Goal: Task Accomplishment & Management: Manage account settings

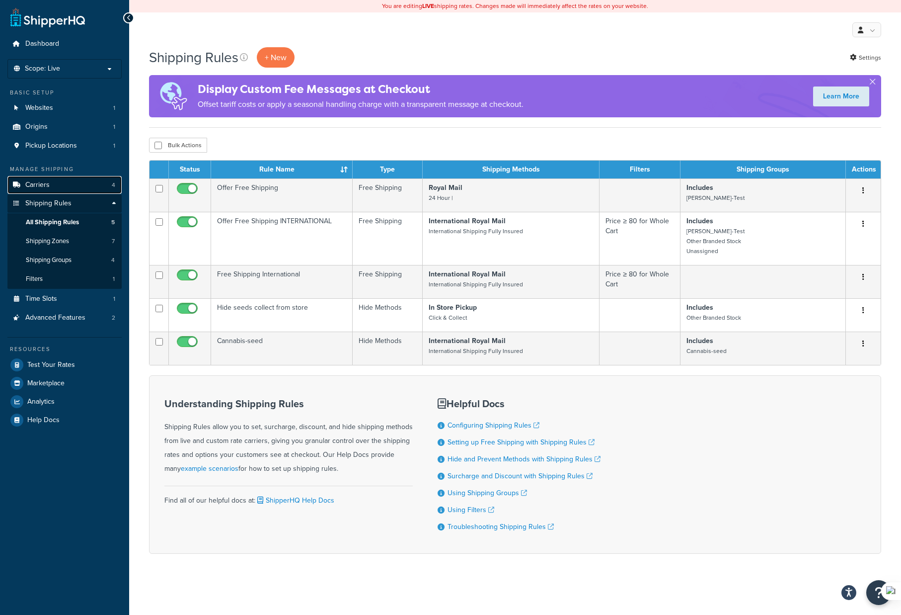
click at [79, 184] on link "Carriers 4" at bounding box center [64, 185] width 114 height 18
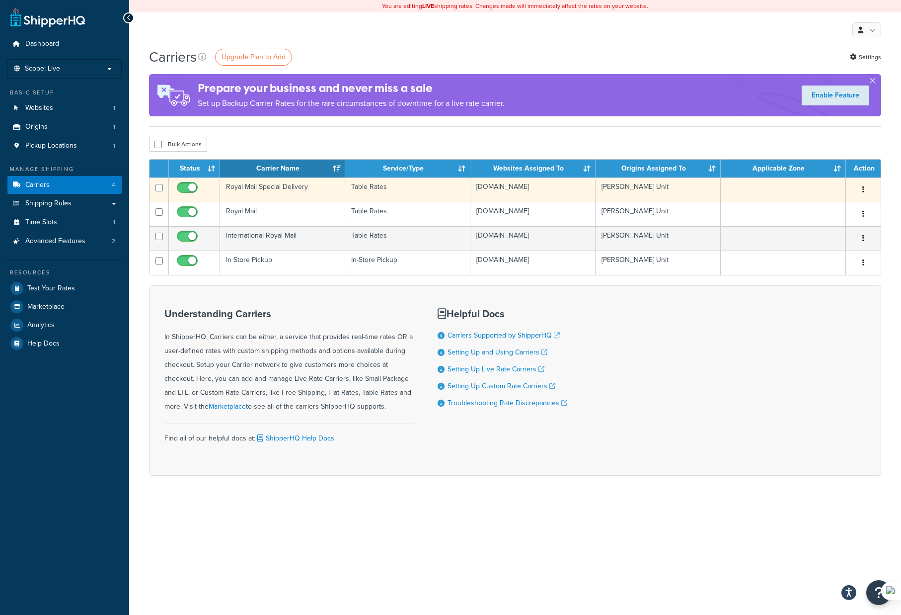
click at [864, 189] on icon "button" at bounding box center [864, 189] width 2 height 7
click at [822, 214] on link "Edit" at bounding box center [823, 210] width 79 height 20
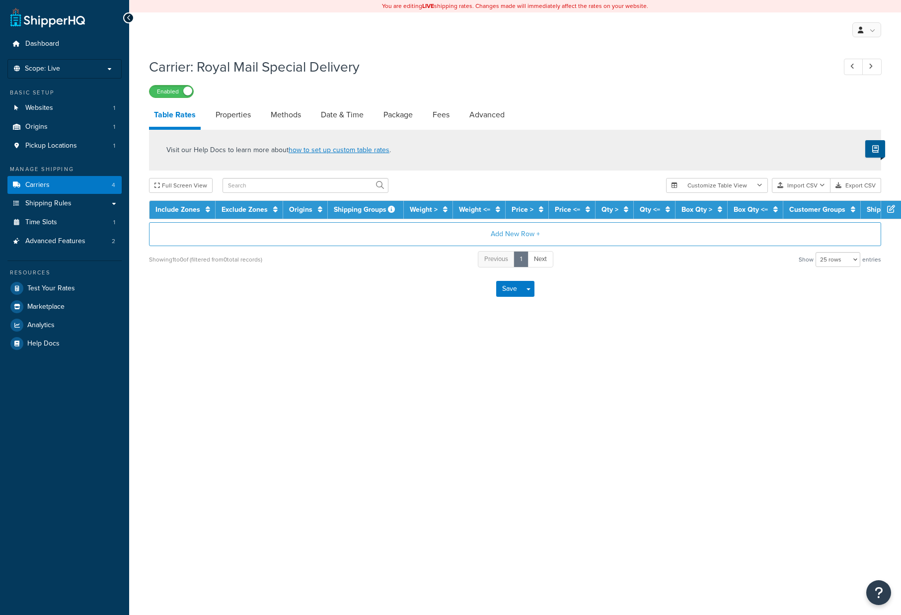
select select "25"
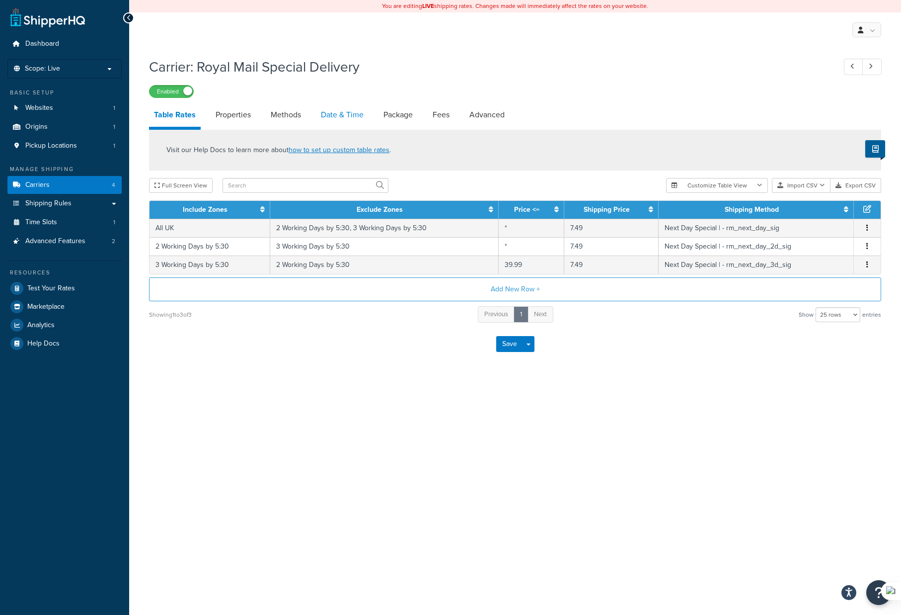
click at [341, 114] on link "Date & Time" at bounding box center [342, 115] width 53 height 24
select select "yMMMEd"
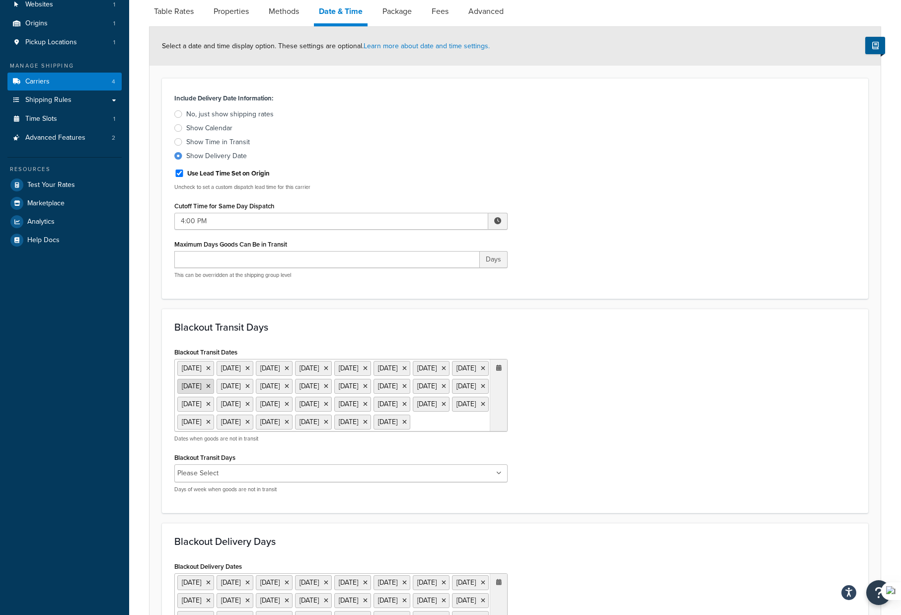
scroll to position [248, 0]
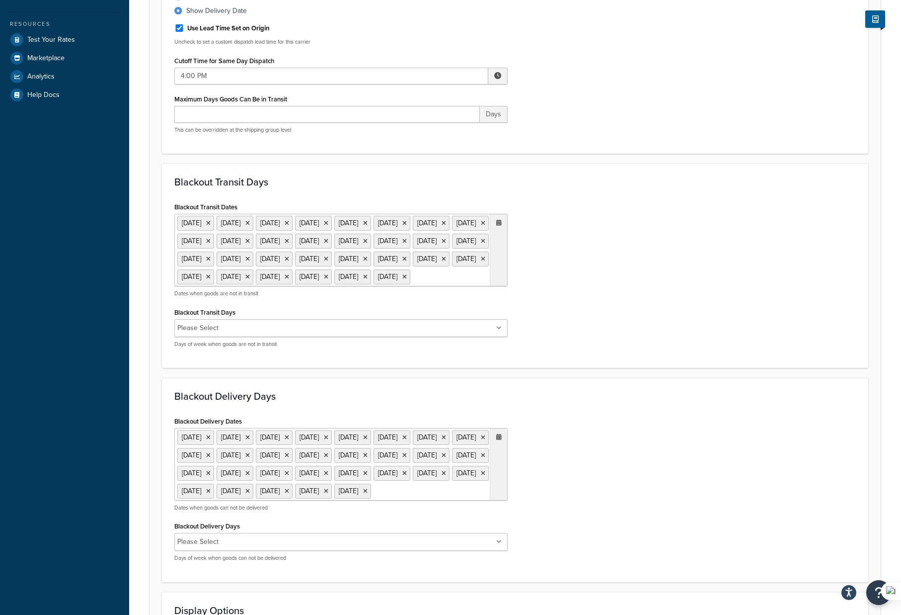
click at [474, 286] on ul "[DATE] [DATE] [DATE] [DATE] [DATE] [DATE] [DATE] [DATE] [DATE] [DATE] [DATE] [D…" at bounding box center [340, 250] width 333 height 73
click at [498, 304] on span "›" at bounding box center [497, 297] width 16 height 14
click at [410, 394] on td "25" at bounding box center [411, 386] width 17 height 15
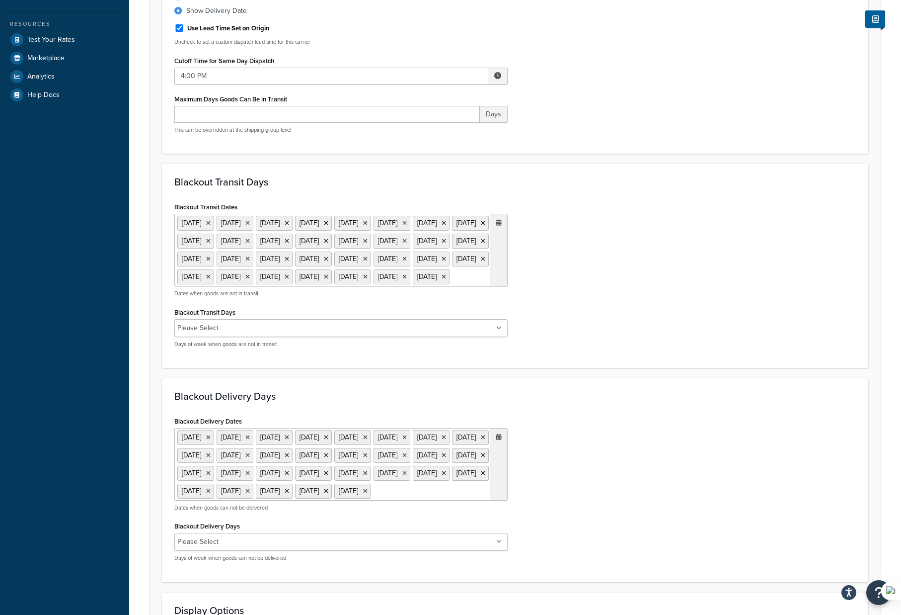
click at [475, 500] on ul "3 Jan 2022 15 Apr 2022 18 Apr 2022 2 May 2022 2 Jun 2022 3 Jun 2022 29 Aug 2022…" at bounding box center [340, 464] width 333 height 73
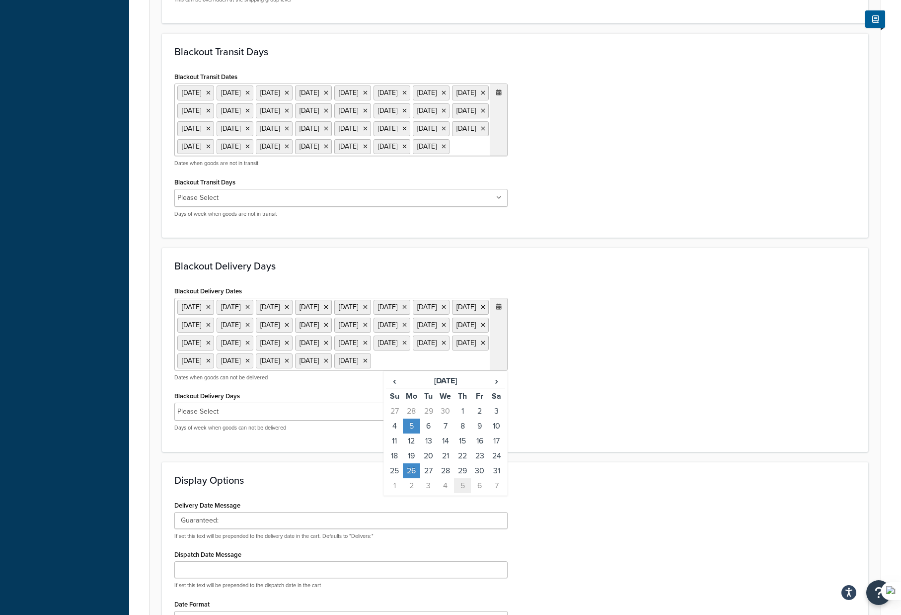
scroll to position [387, 0]
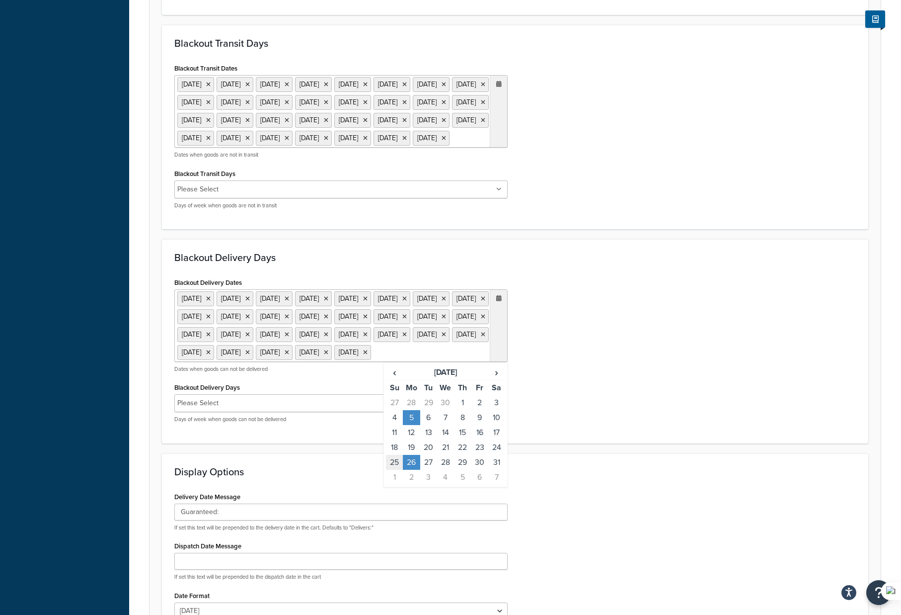
click at [393, 470] on td "25" at bounding box center [394, 462] width 17 height 15
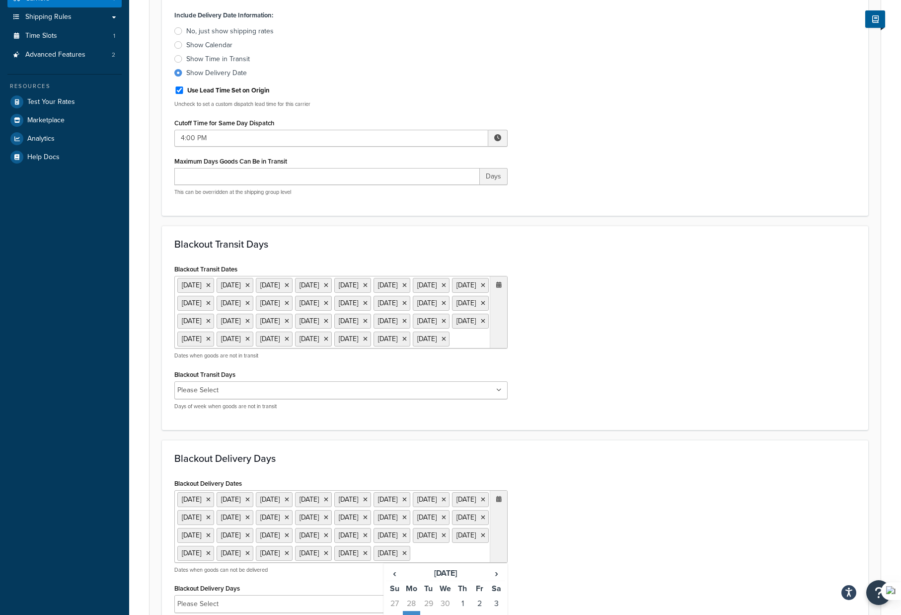
scroll to position [187, 0]
click at [442, 341] on icon at bounding box center [444, 338] width 4 height 6
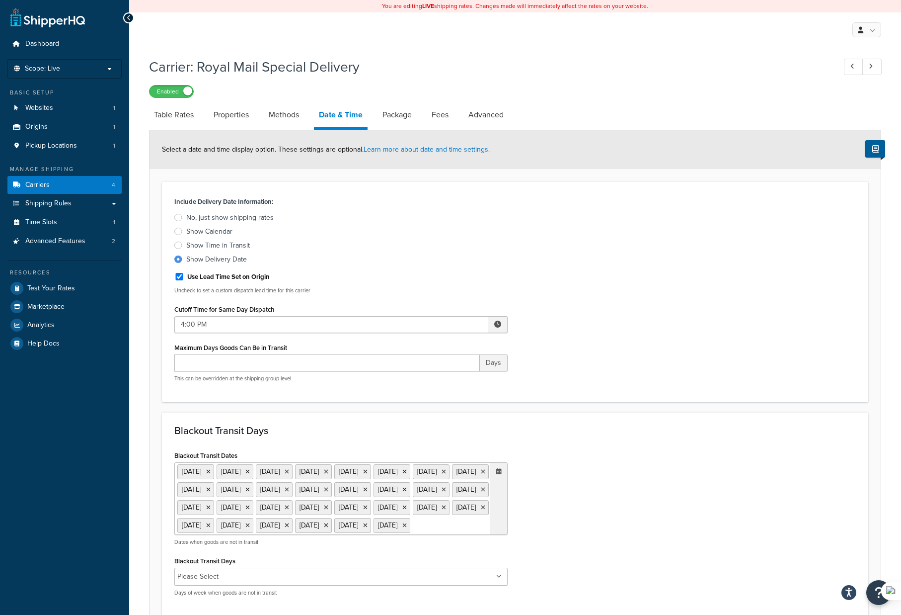
scroll to position [585, 0]
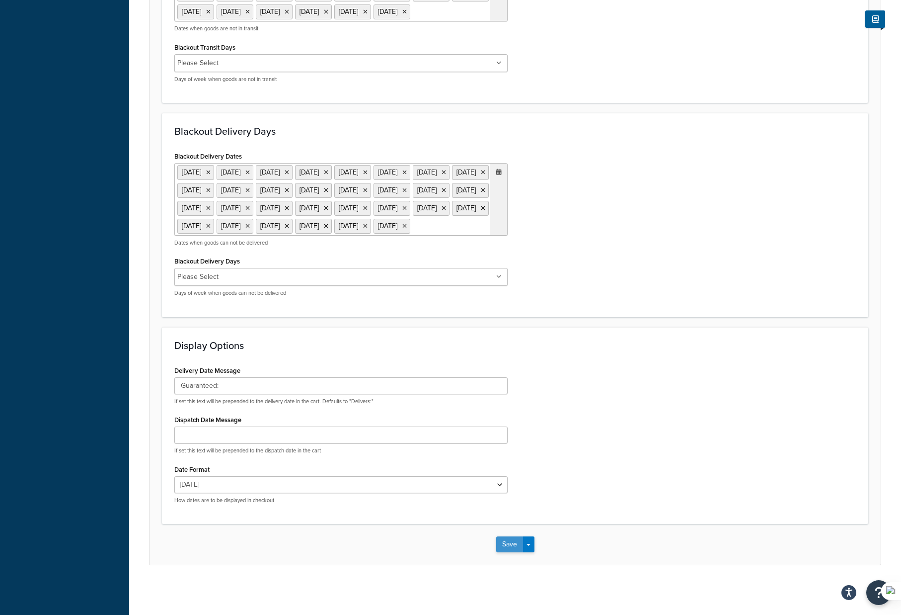
click at [506, 546] on button "Save" at bounding box center [509, 544] width 27 height 16
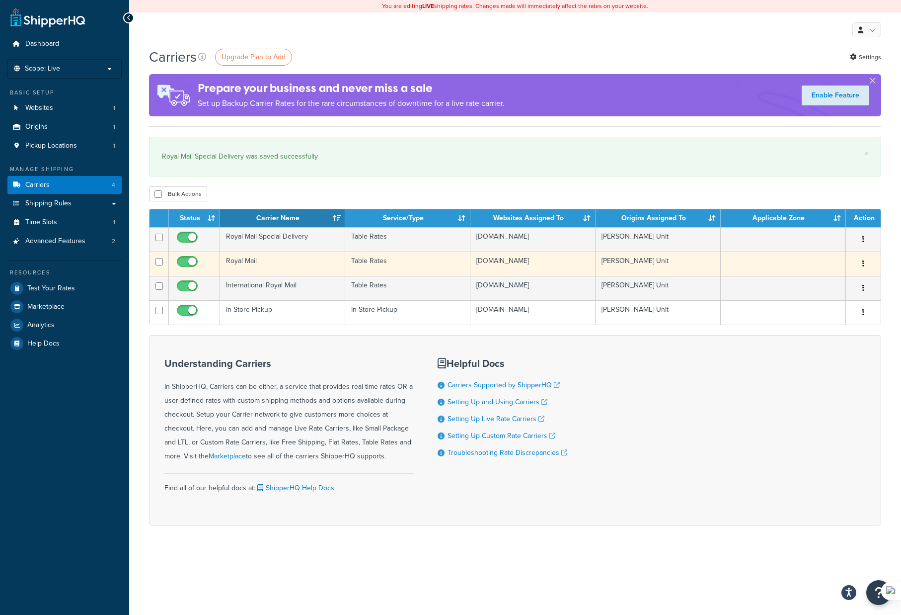
click at [456, 261] on td "Table Rates" at bounding box center [407, 263] width 125 height 24
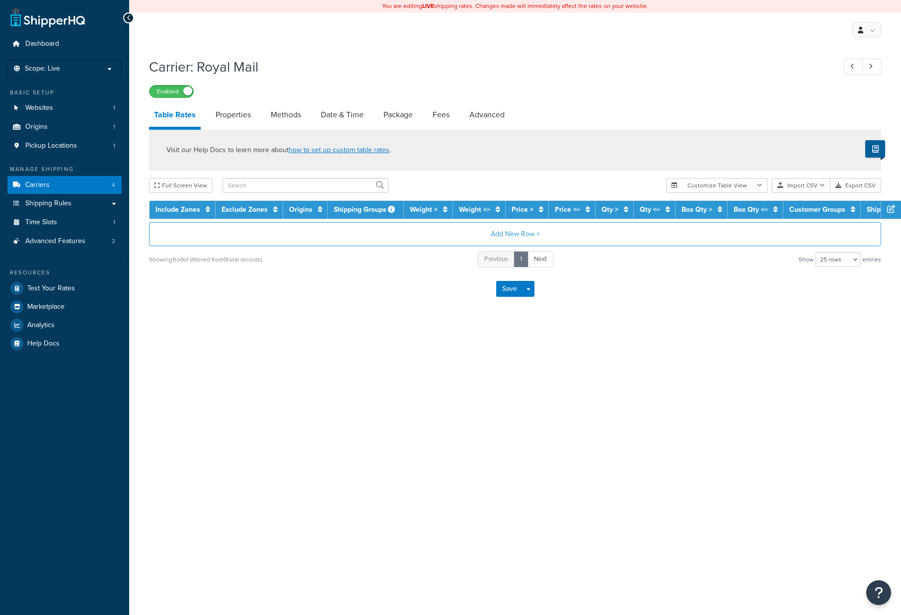
select select "25"
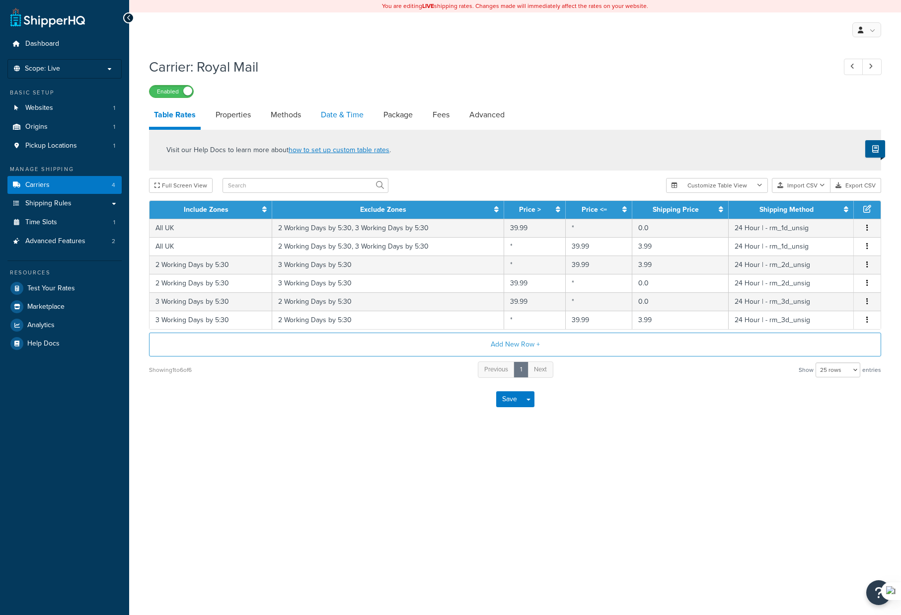
click at [355, 113] on link "Date & Time" at bounding box center [342, 115] width 53 height 24
select select "yMMMEd"
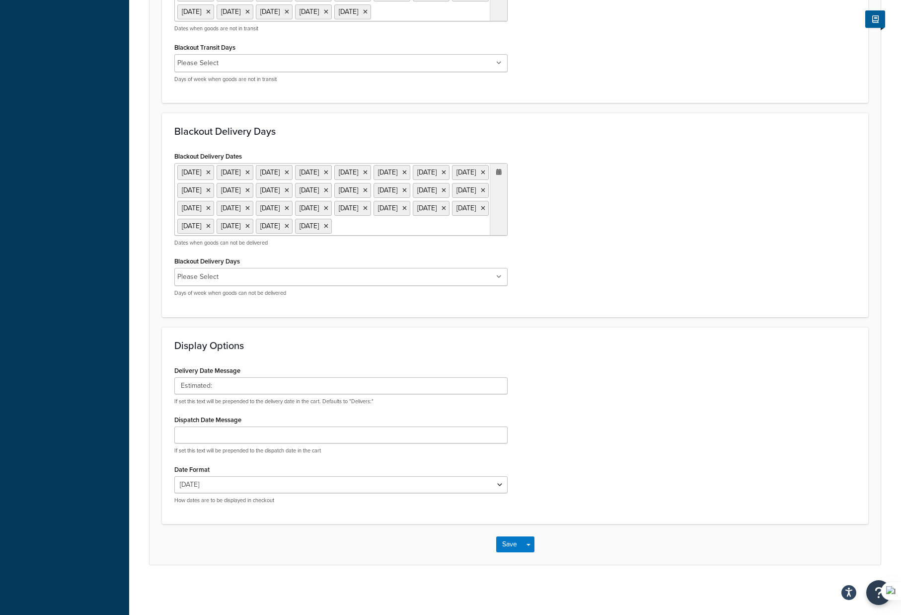
scroll to position [528, 0]
click at [393, 236] on ul "3 Jan 2022 15 Apr 2022 18 Apr 2022 2 May 2022 2 Jun 2022 3 Jun 2022 29 Aug 2022…" at bounding box center [340, 199] width 333 height 73
click at [496, 253] on span "›" at bounding box center [497, 246] width 16 height 14
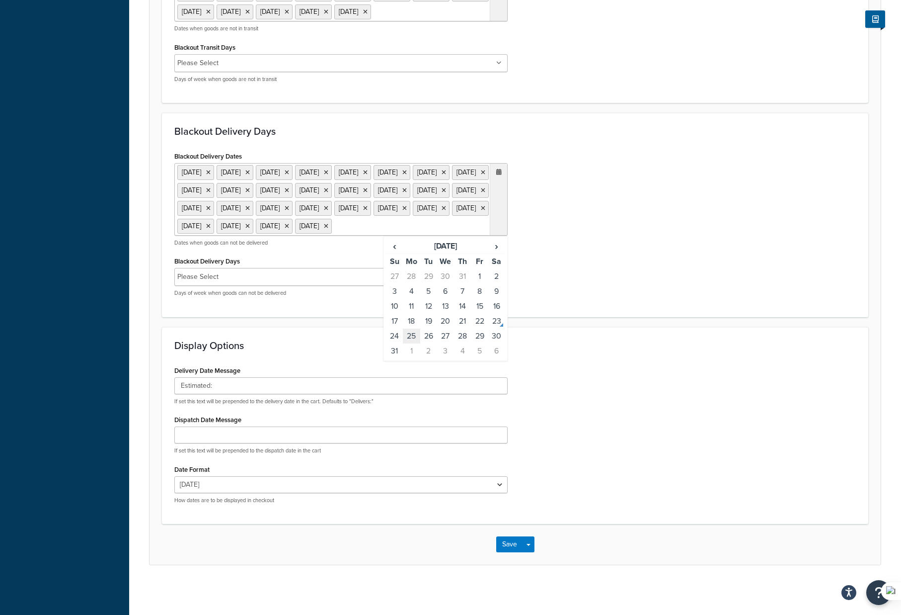
click at [413, 343] on td "25" at bounding box center [411, 335] width 17 height 15
click at [507, 552] on button "Save" at bounding box center [509, 544] width 27 height 16
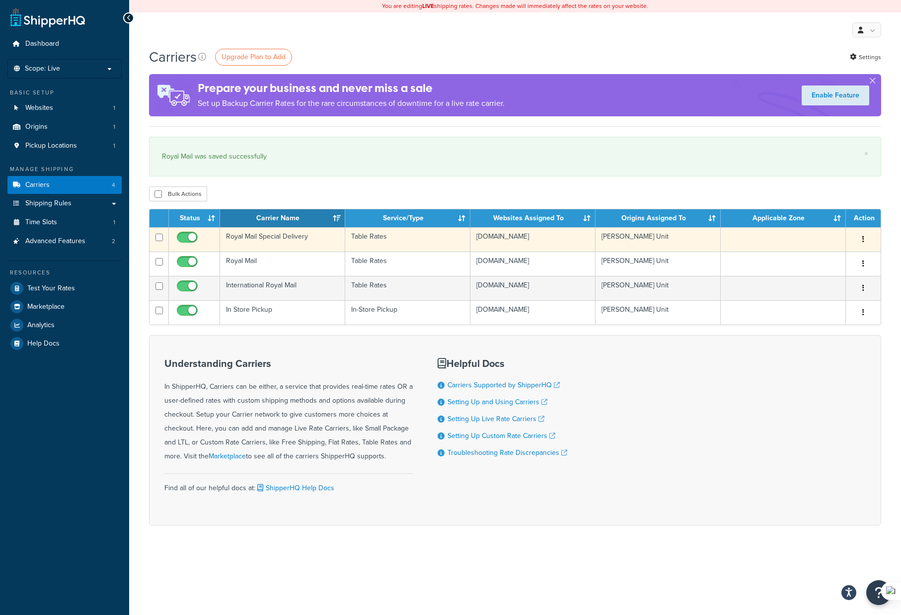
click at [312, 240] on td "Royal Mail Special Delivery" at bounding box center [282, 239] width 125 height 24
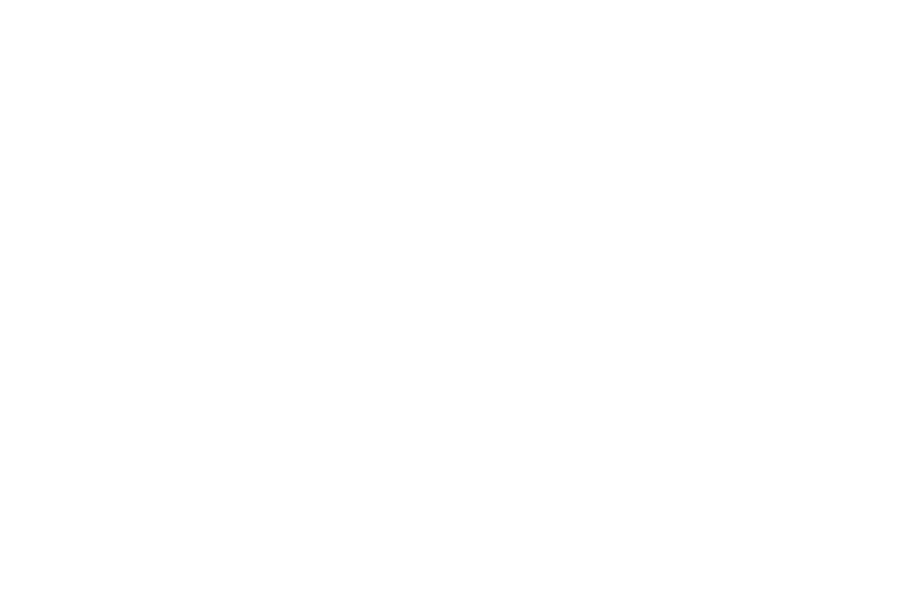
select select "25"
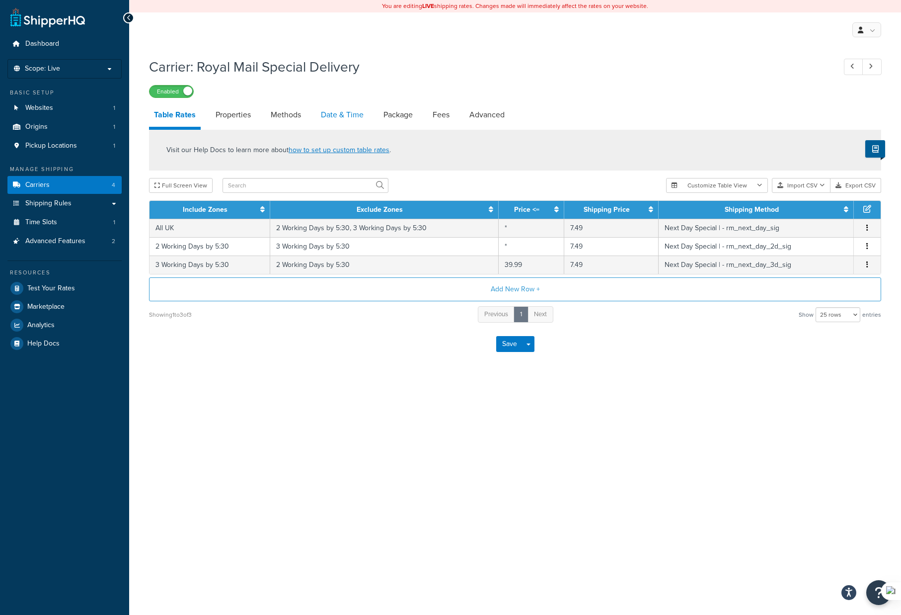
click at [334, 112] on link "Date & Time" at bounding box center [342, 115] width 53 height 24
select select "yMMMEd"
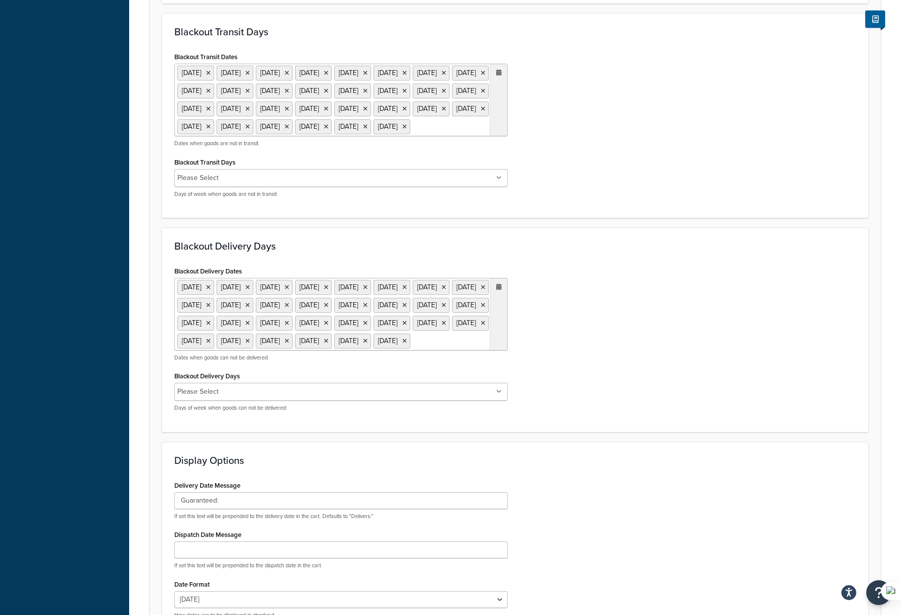
scroll to position [399, 0]
click at [481, 349] on ul "3 Jan 2022 15 Apr 2022 18 Apr 2022 2 May 2022 2 Jun 2022 3 Jun 2022 29 Aug 2022…" at bounding box center [340, 313] width 333 height 73
click at [495, 367] on span "›" at bounding box center [497, 360] width 16 height 14
click at [477, 442] on td "25" at bounding box center [479, 434] width 17 height 15
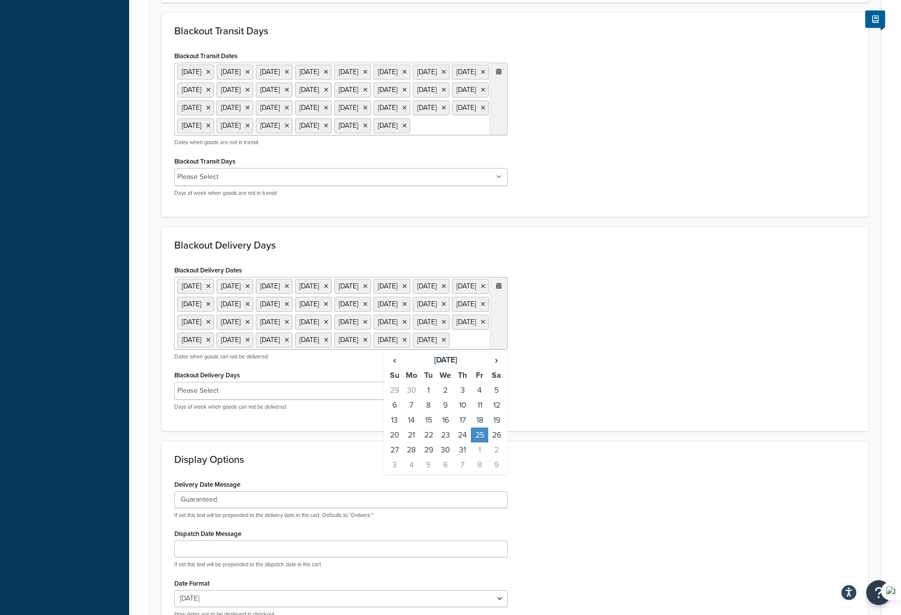
click at [653, 410] on div "Blackout Delivery Dates 3 Jan 2022 15 Apr 2022 18 Apr 2022 2 May 2022 2 Jun 202…" at bounding box center [515, 341] width 697 height 156
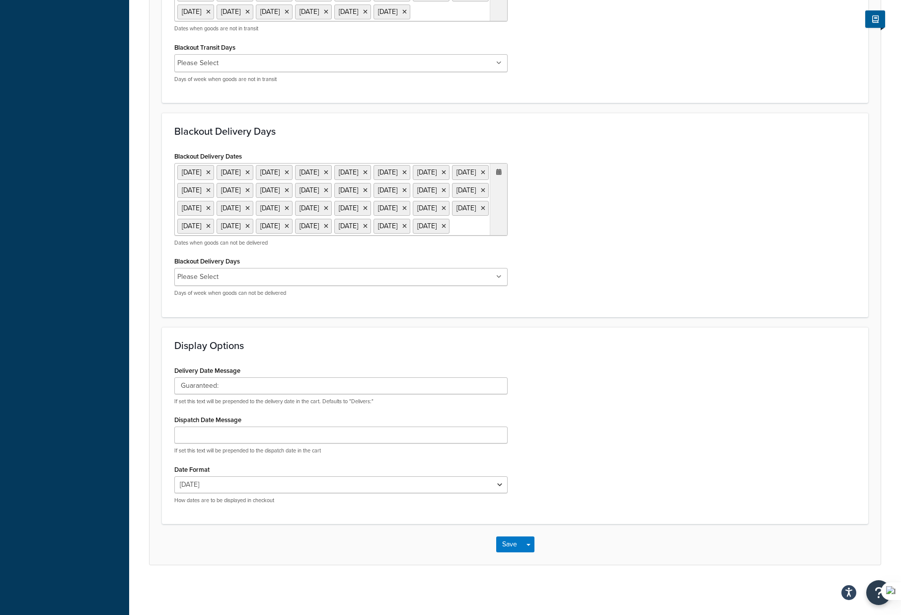
scroll to position [323, 0]
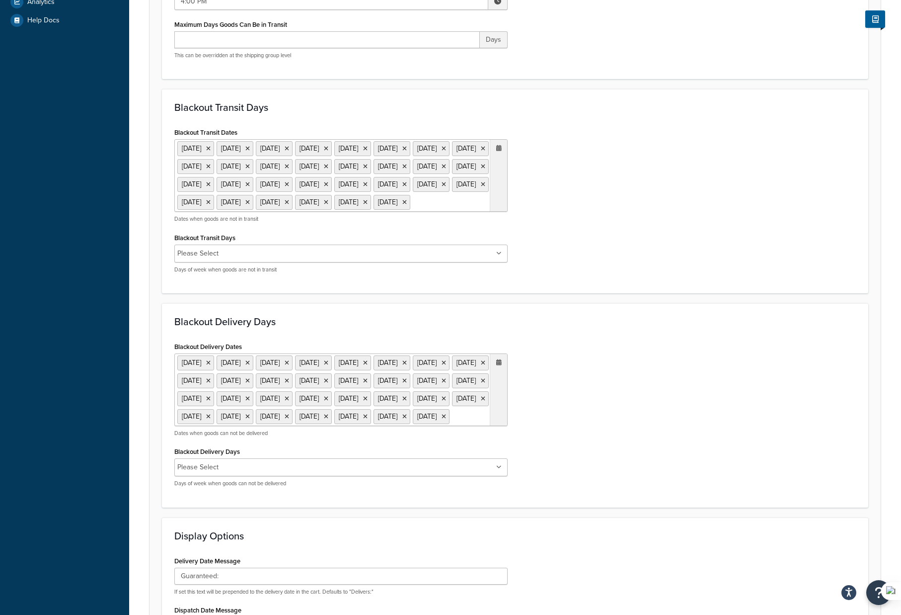
click at [478, 212] on ul "3 Jan 2022 15 Apr 2022 18 Apr 2022 2 May 2022 2 Jun 2022 3 Jun 2022 29 Aug 2022…" at bounding box center [340, 175] width 333 height 73
click at [494, 229] on span "›" at bounding box center [497, 222] width 16 height 14
click at [416, 319] on td "25" at bounding box center [411, 312] width 17 height 15
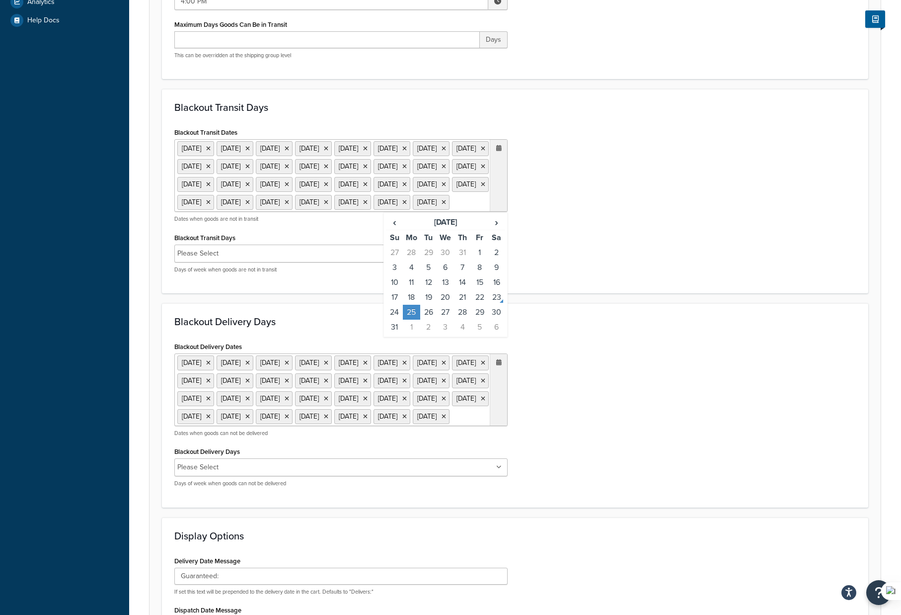
click at [633, 387] on div "Blackout Delivery Days Blackout Delivery Dates 3 Jan 2022 15 Apr 2022 18 Apr 20…" at bounding box center [515, 405] width 707 height 204
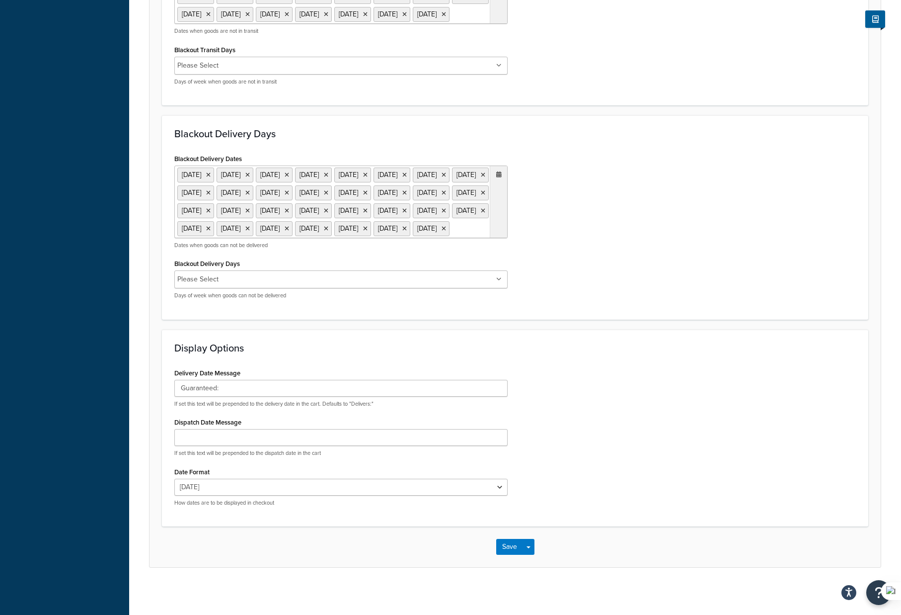
scroll to position [621, 0]
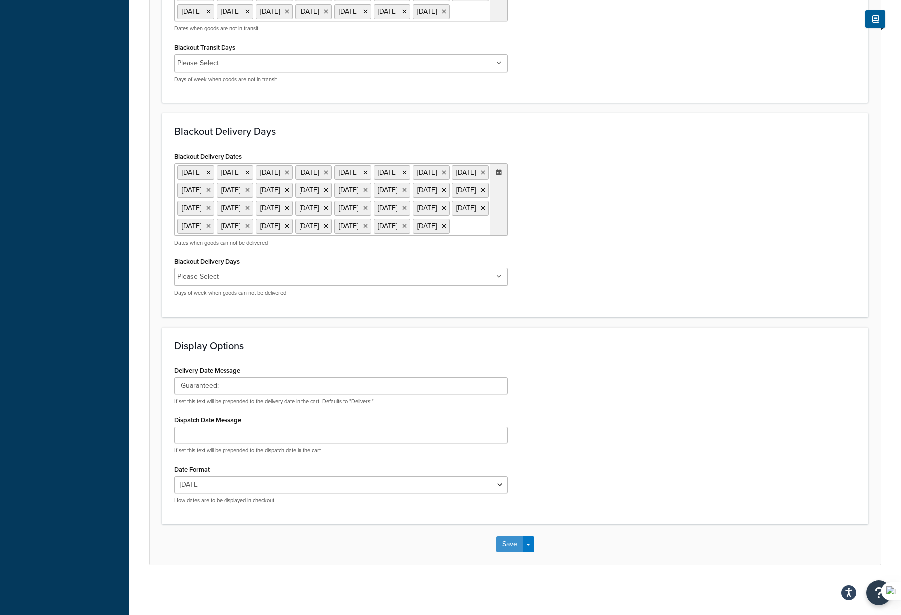
click at [506, 542] on button "Save" at bounding box center [509, 544] width 27 height 16
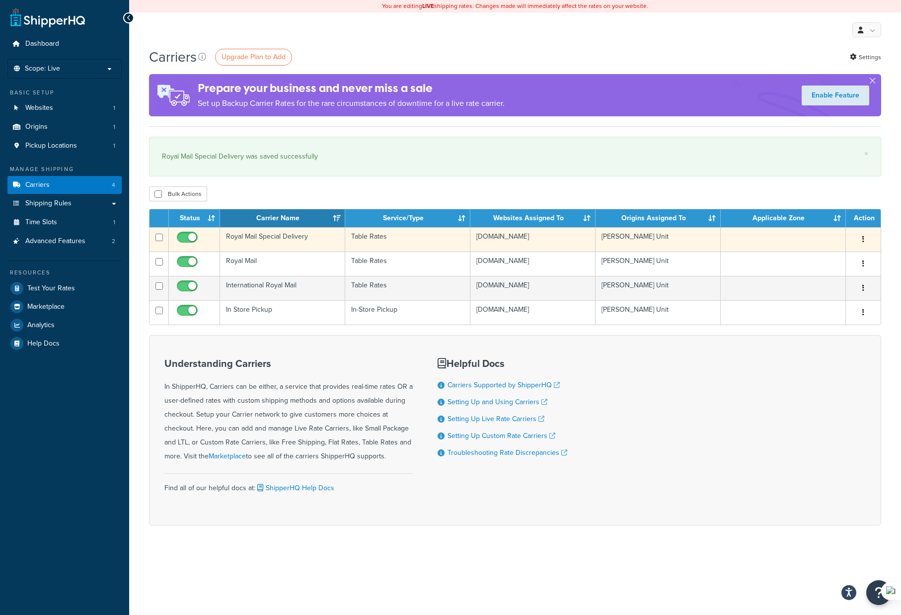
click at [412, 235] on td "Table Rates" at bounding box center [407, 239] width 125 height 24
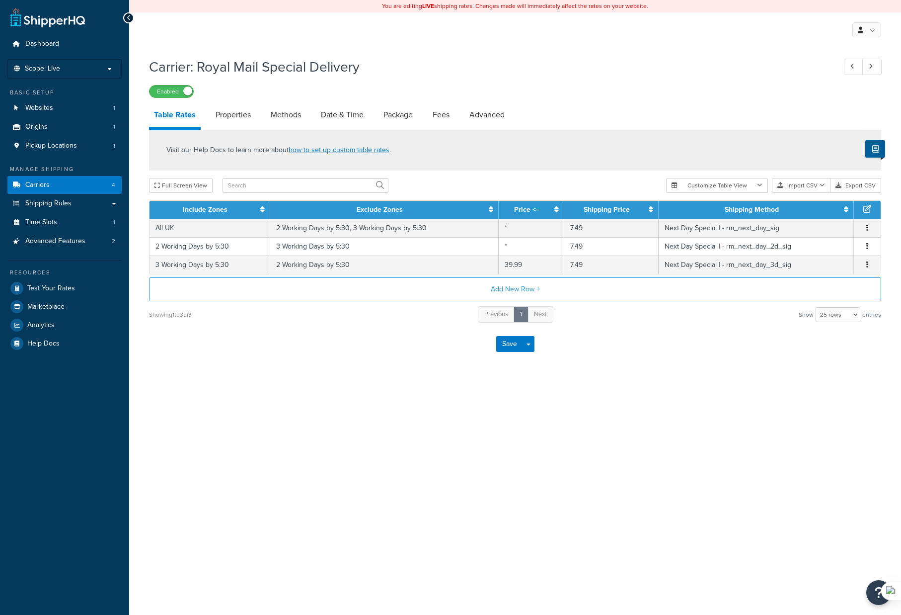
select select "25"
click at [333, 116] on link "Date & Time" at bounding box center [342, 115] width 53 height 24
select select "yMMMEd"
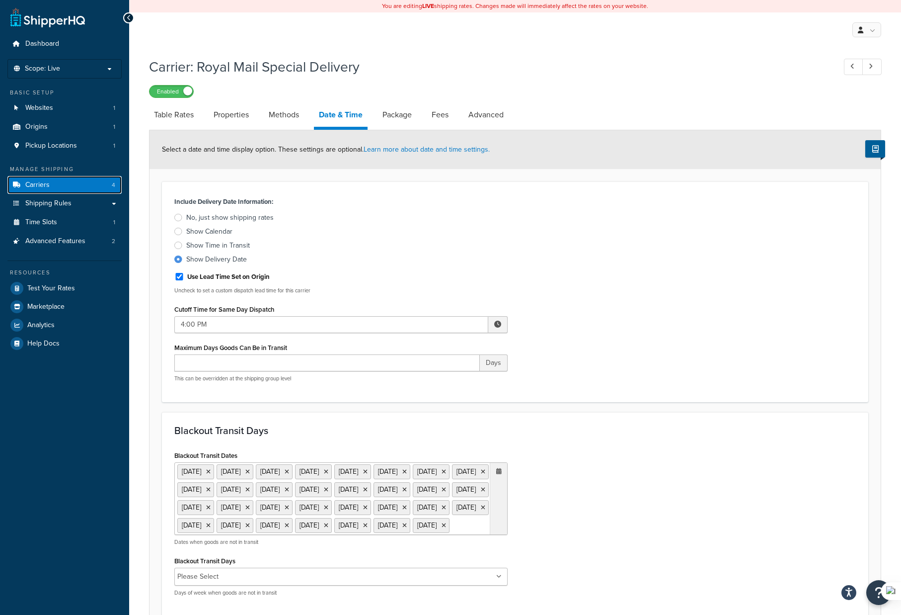
click at [40, 184] on span "Carriers" at bounding box center [37, 185] width 24 height 8
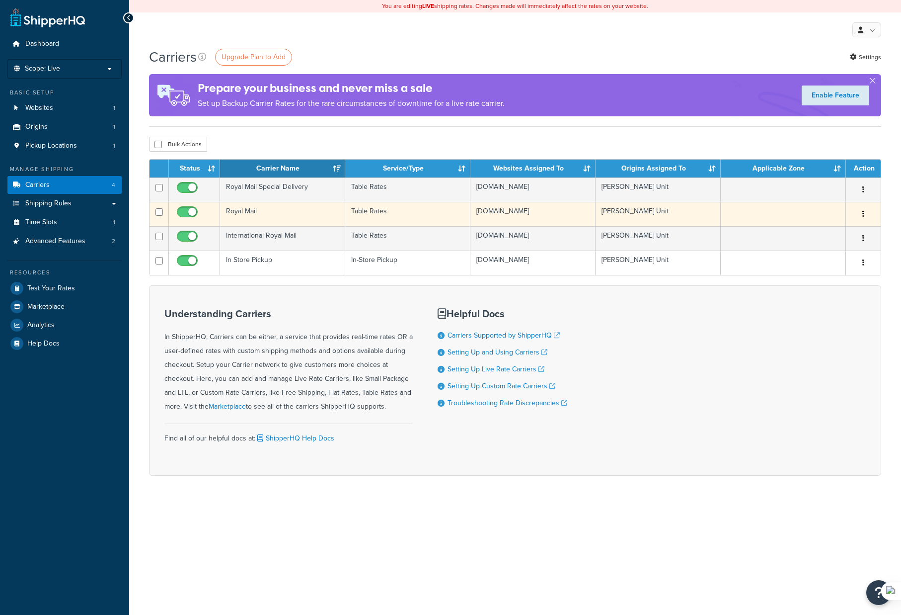
click at [285, 218] on td "Royal Mail" at bounding box center [282, 214] width 125 height 24
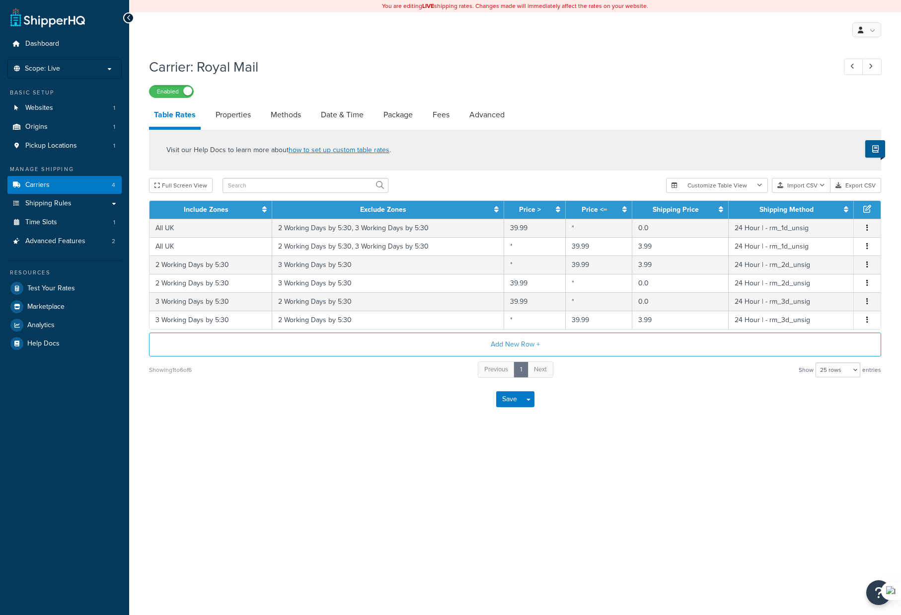
select select "25"
click at [357, 112] on link "Date & Time" at bounding box center [342, 115] width 53 height 24
select select "yMMMEd"
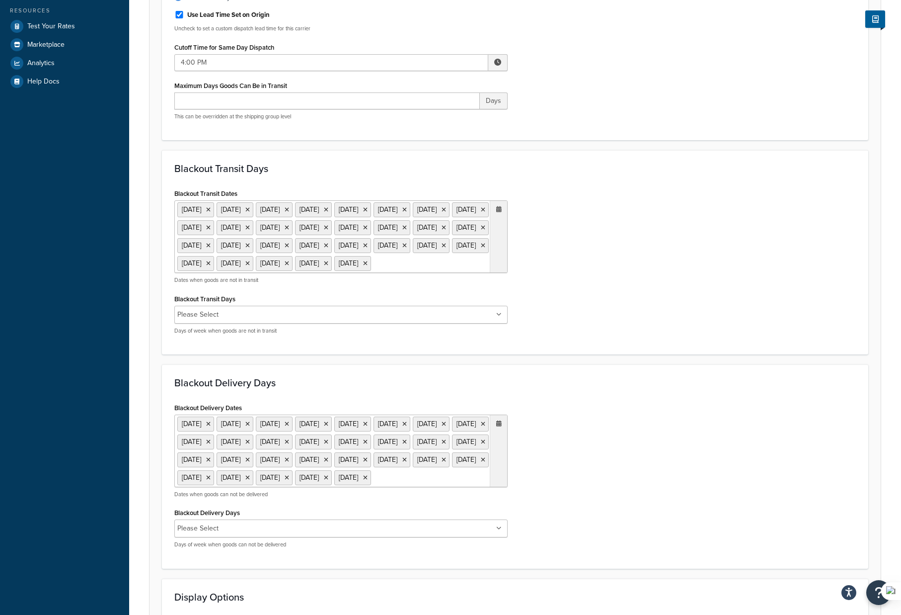
scroll to position [263, 0]
click at [436, 271] on ul "3 Jan 2022 15 Apr 2022 18 Apr 2022 2 May 2022 2 Jun 2022 3 Jun 2022 29 Aug 2022…" at bounding box center [340, 235] width 333 height 73
click at [497, 289] on span "›" at bounding box center [497, 282] width 16 height 14
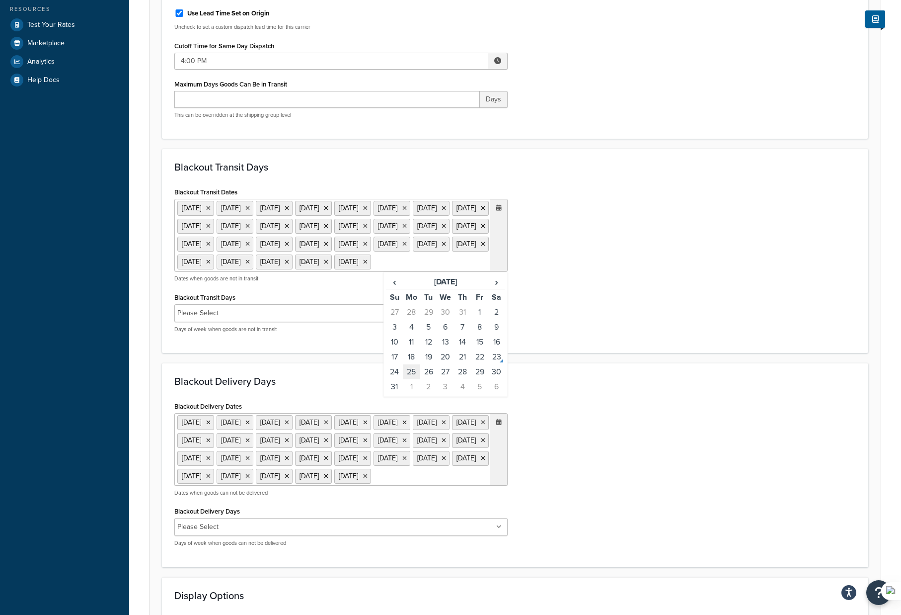
click at [409, 379] on td "25" at bounding box center [411, 371] width 17 height 15
click at [679, 340] on div "Blackout Transit Dates 3 Jan 2022 15 Apr 2022 18 Apr 2022 2 May 2022 2 Jun 2022…" at bounding box center [515, 263] width 697 height 156
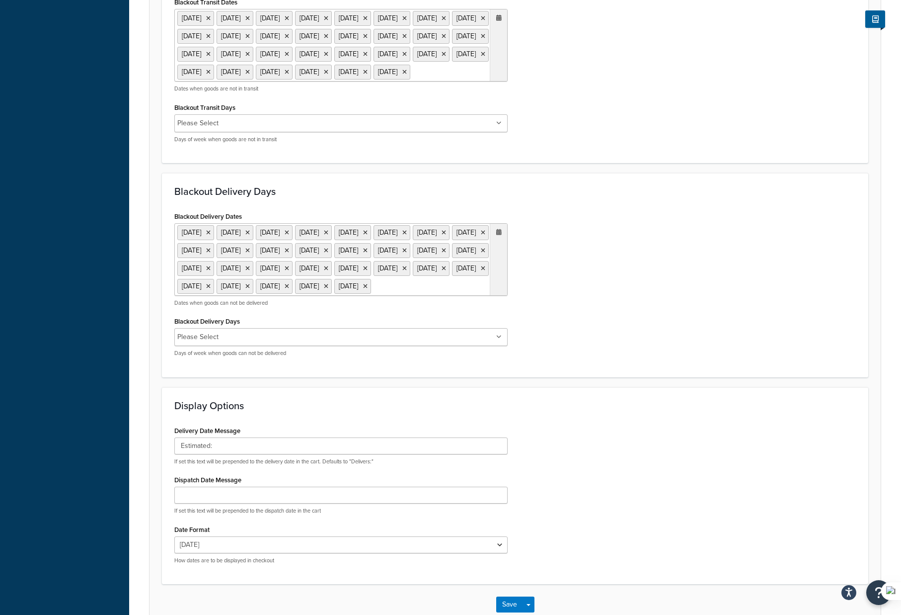
scroll to position [585, 0]
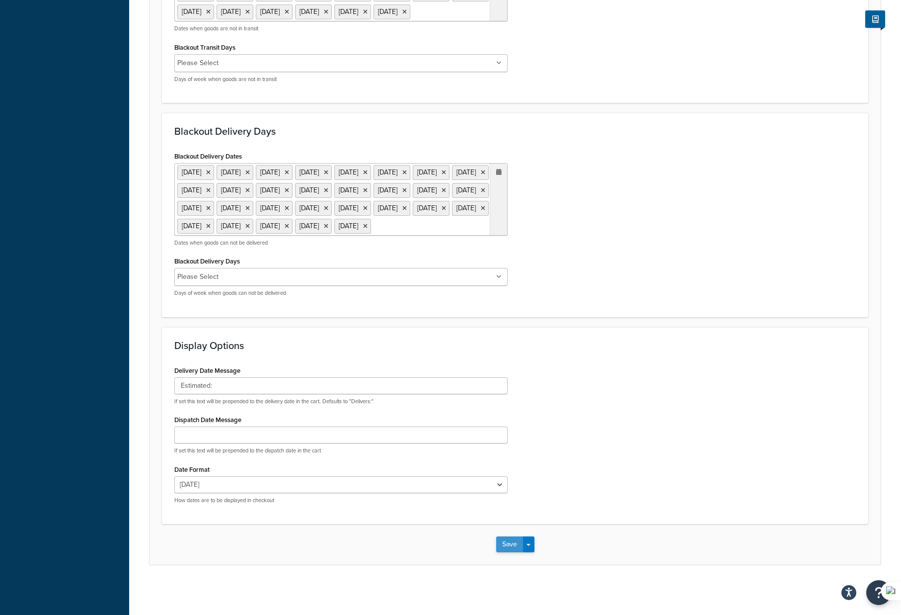
click at [513, 545] on button "Save" at bounding box center [509, 544] width 27 height 16
